Goal: Use online tool/utility: Utilize a website feature to perform a specific function

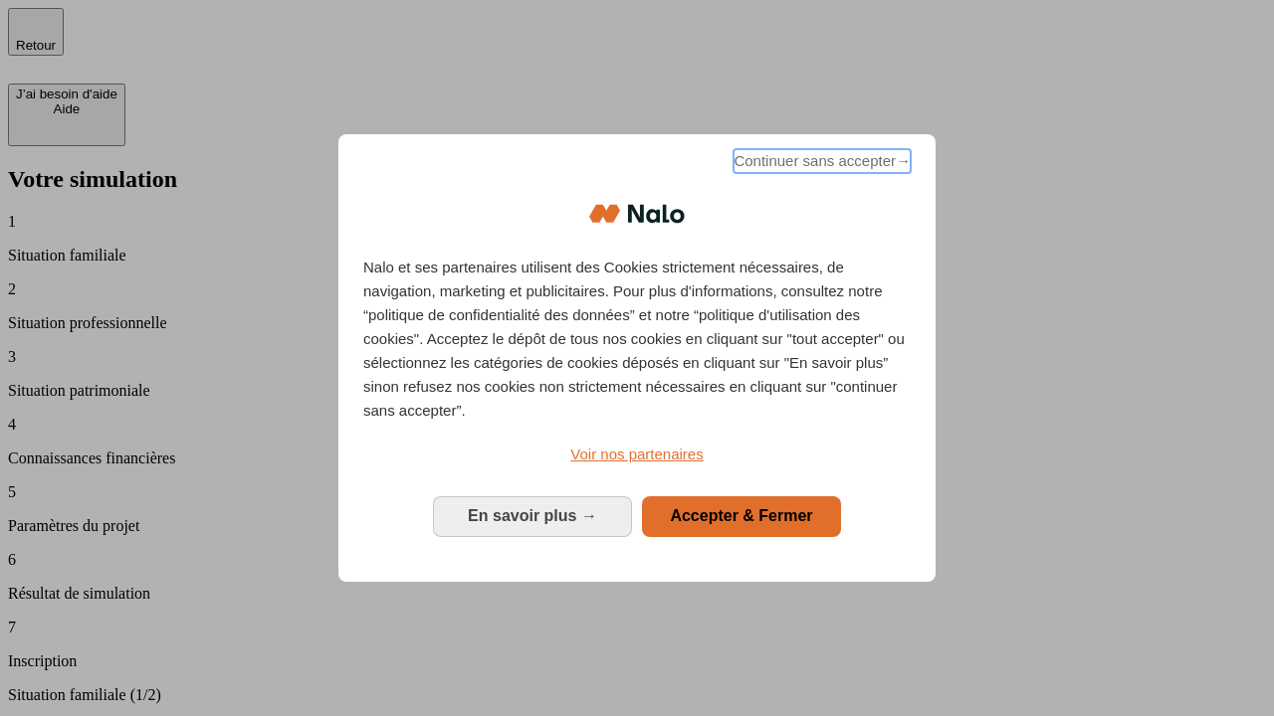
click at [820, 164] on span "Continuer sans accepter →" at bounding box center [821, 161] width 177 height 24
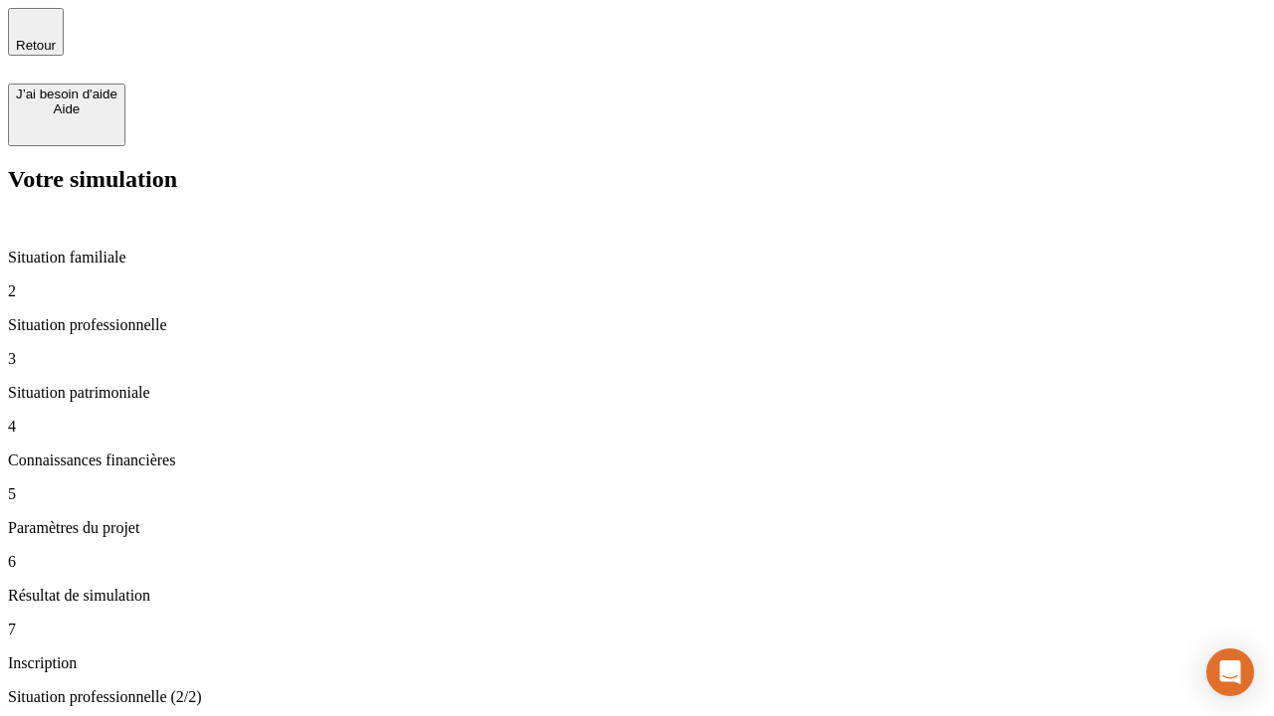
type input "30 000"
type input "1 000"
